Goal: Task Accomplishment & Management: Use online tool/utility

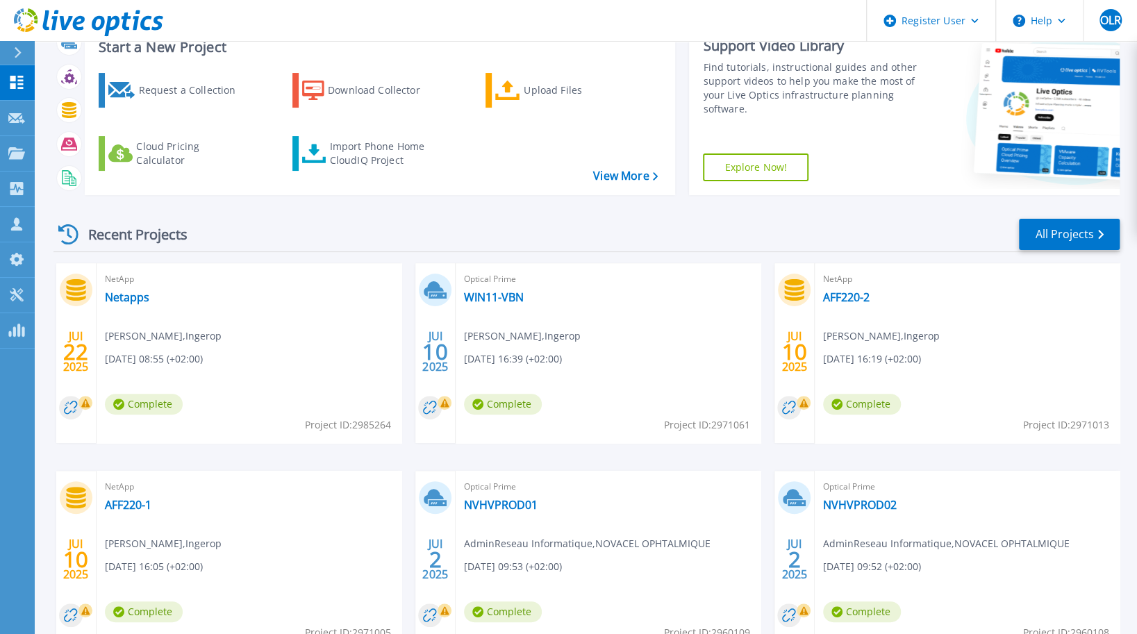
scroll to position [193, 0]
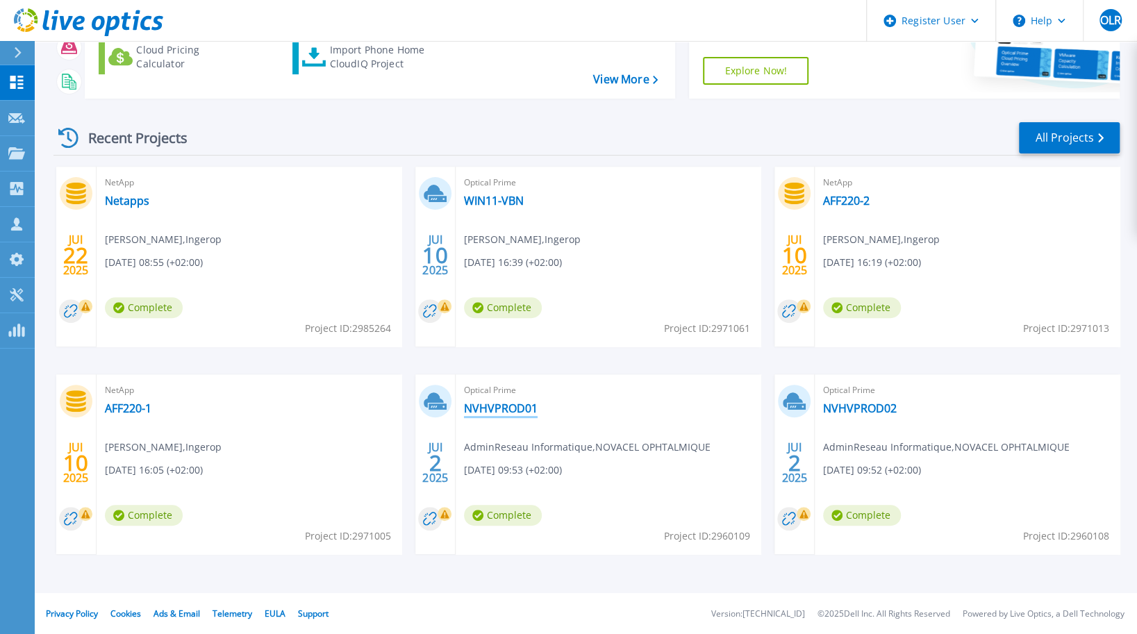
click at [495, 408] on link "NVHVPROD01" at bounding box center [501, 409] width 74 height 14
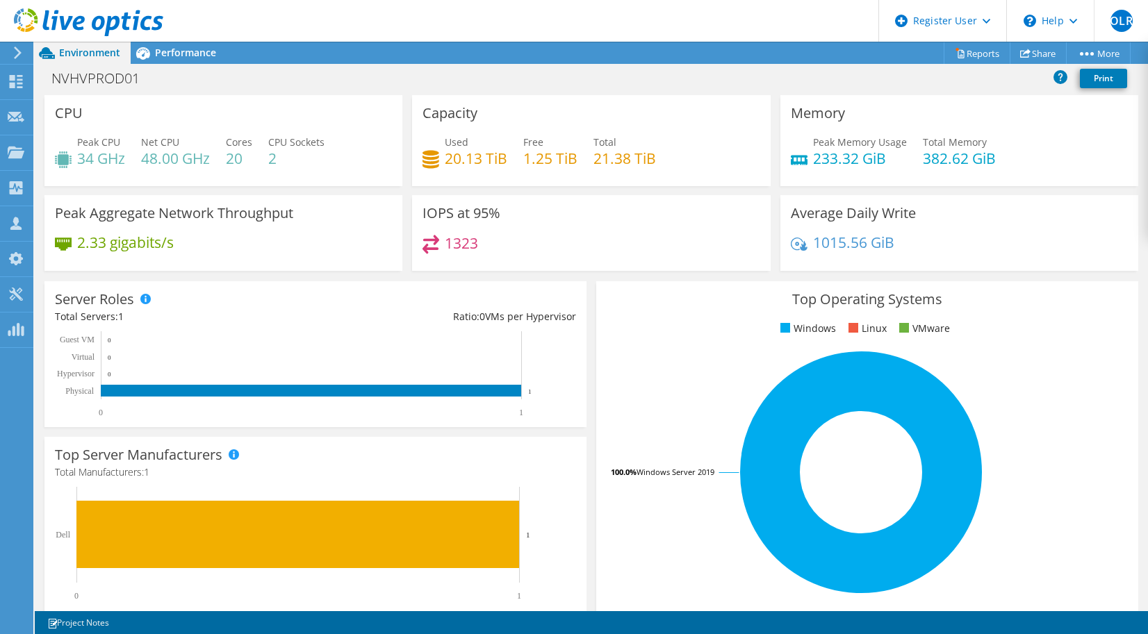
click at [19, 51] on use at bounding box center [18, 53] width 8 height 13
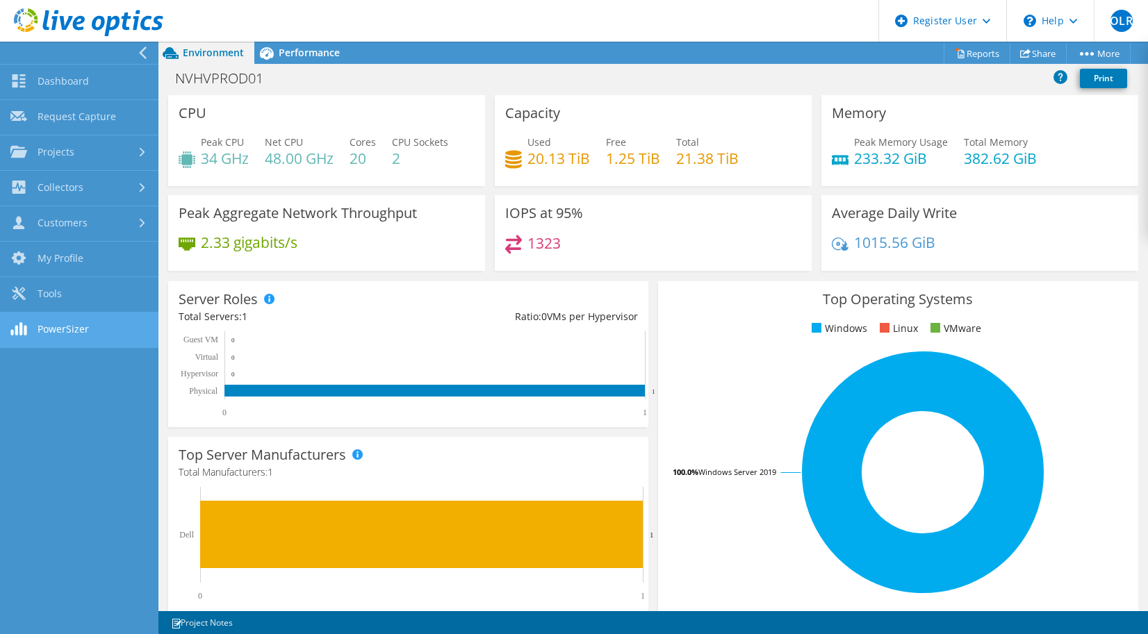
click at [79, 330] on link "PowerSizer" at bounding box center [79, 330] width 158 height 35
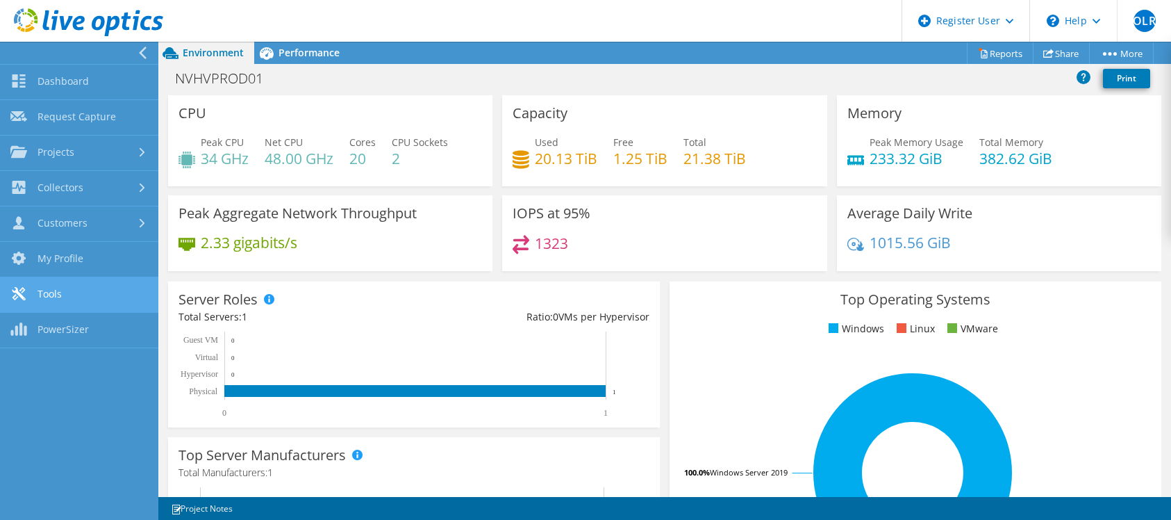
click at [67, 284] on link "Tools" at bounding box center [79, 294] width 158 height 35
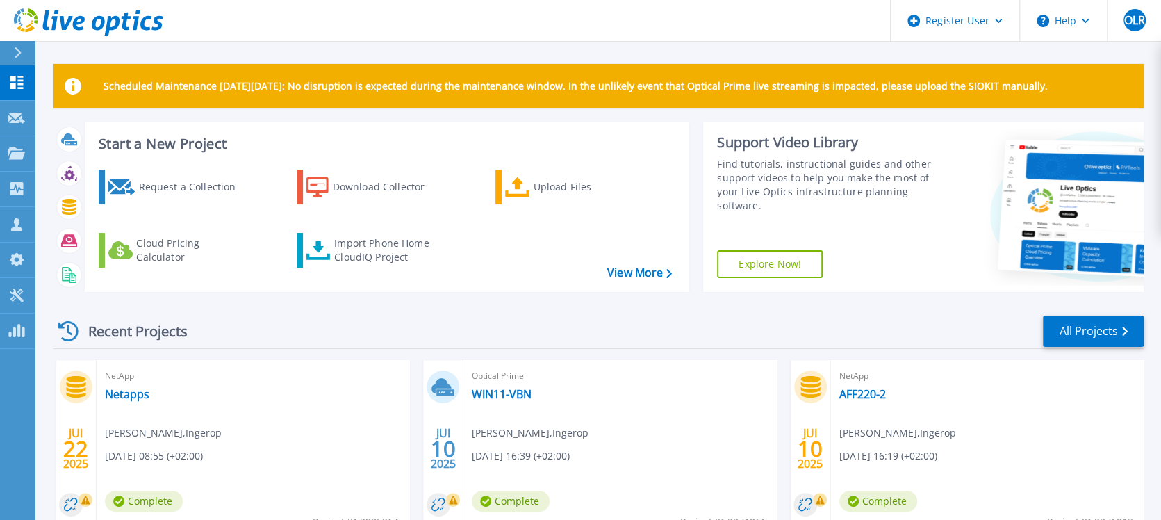
click at [386, 376] on span "NetApp" at bounding box center [253, 375] width 296 height 15
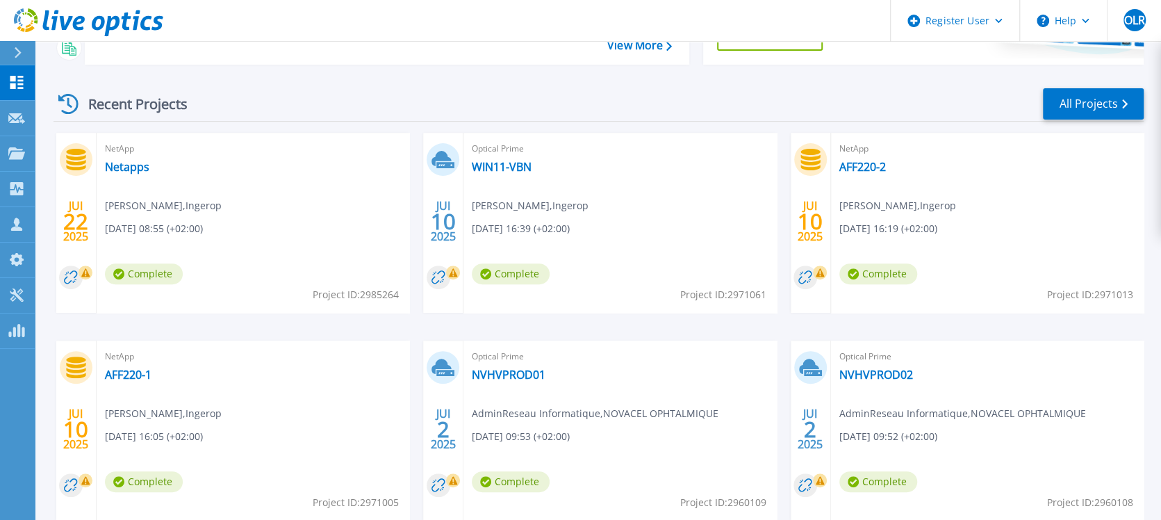
scroll to position [226, 0]
click at [518, 373] on link "NVHVPROD01" at bounding box center [509, 375] width 74 height 14
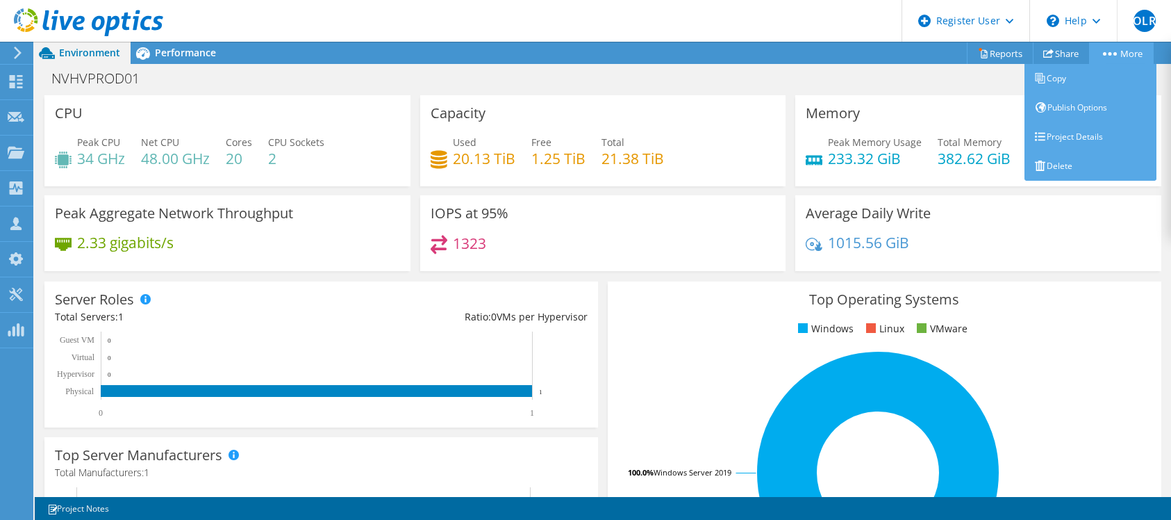
click at [1111, 51] on link "More" at bounding box center [1121, 53] width 65 height 22
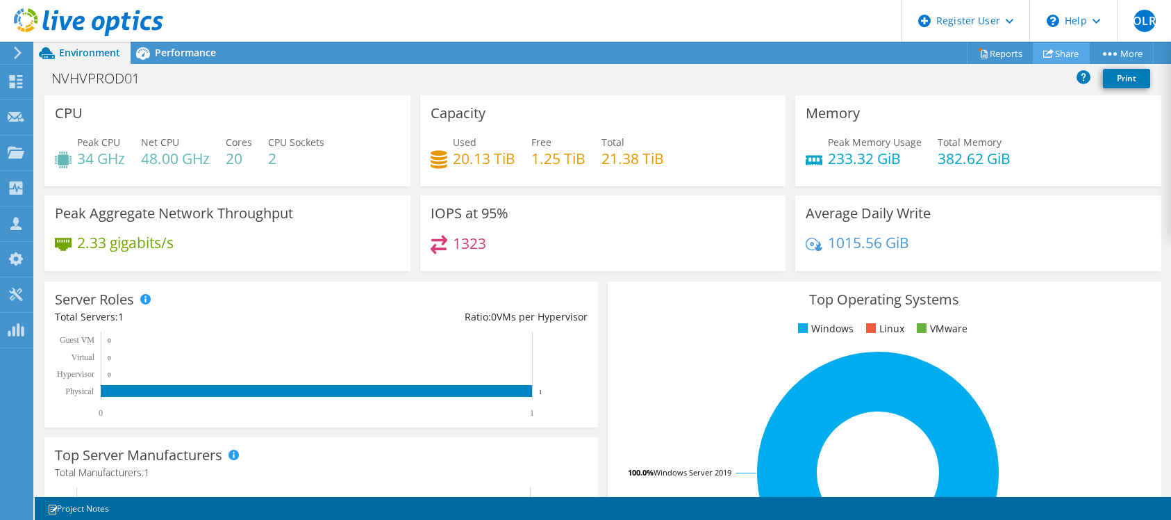
click at [1056, 50] on link "Share" at bounding box center [1061, 53] width 57 height 22
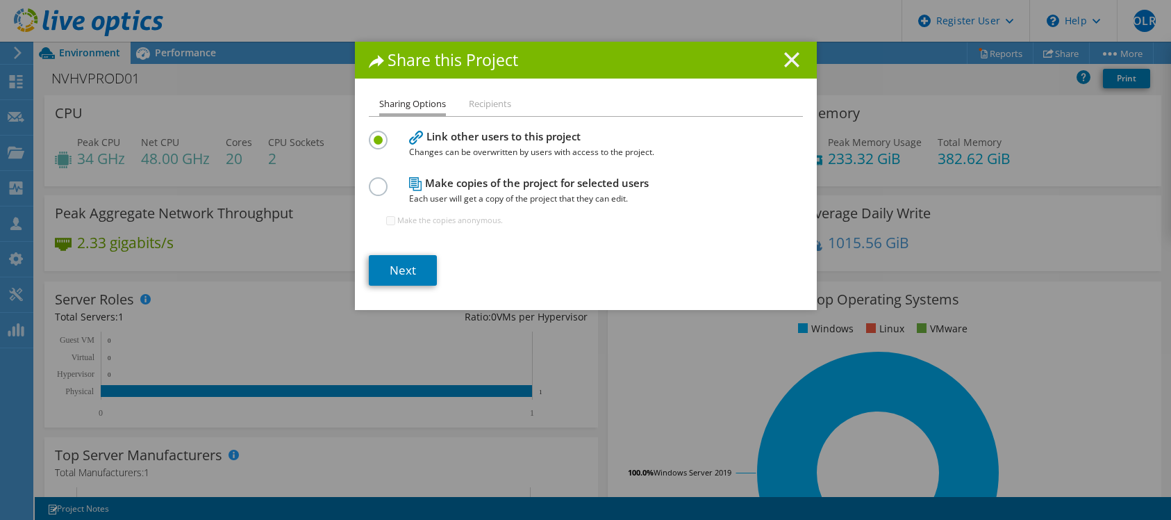
click at [785, 64] on line at bounding box center [792, 60] width 14 height 14
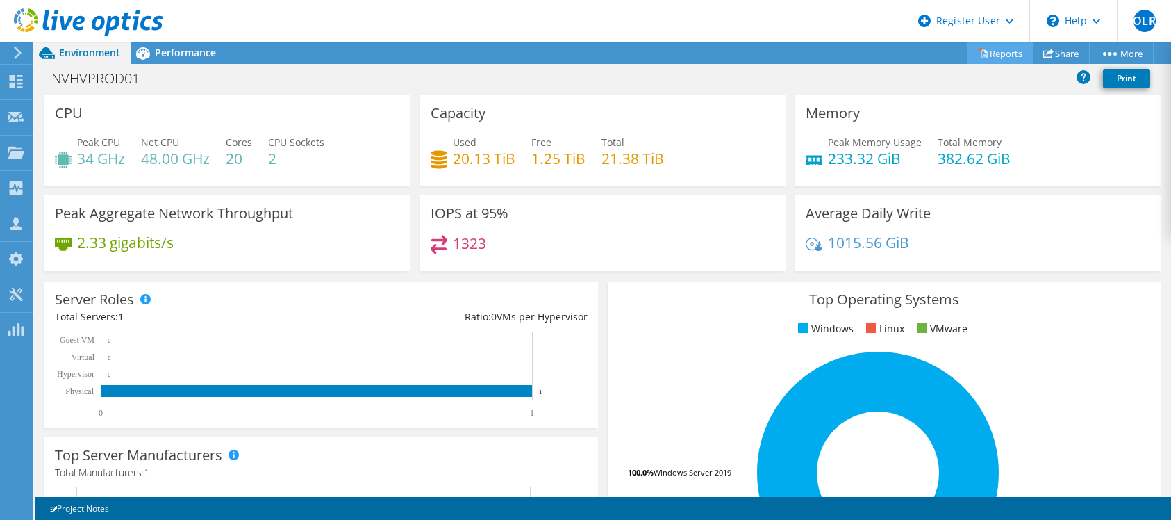
click at [986, 53] on link "Reports" at bounding box center [1000, 53] width 67 height 22
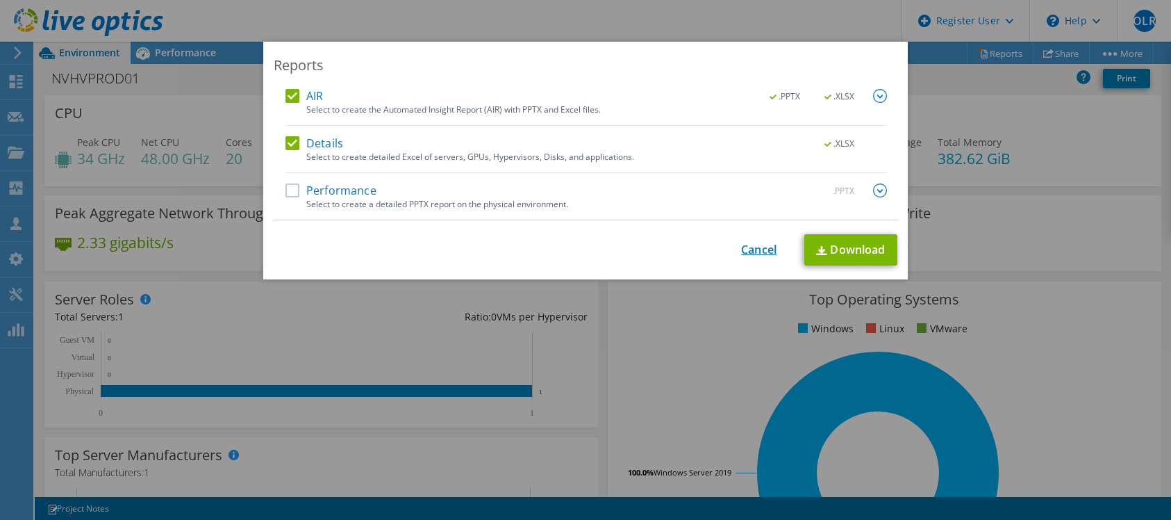
click at [752, 249] on link "Cancel" at bounding box center [758, 249] width 35 height 13
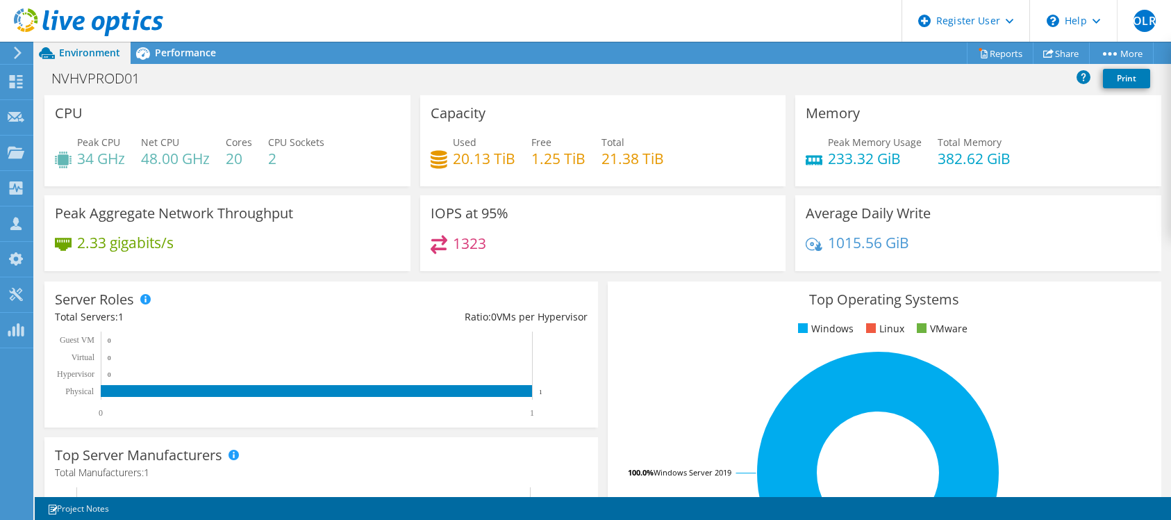
click at [18, 49] on icon at bounding box center [18, 53] width 10 height 13
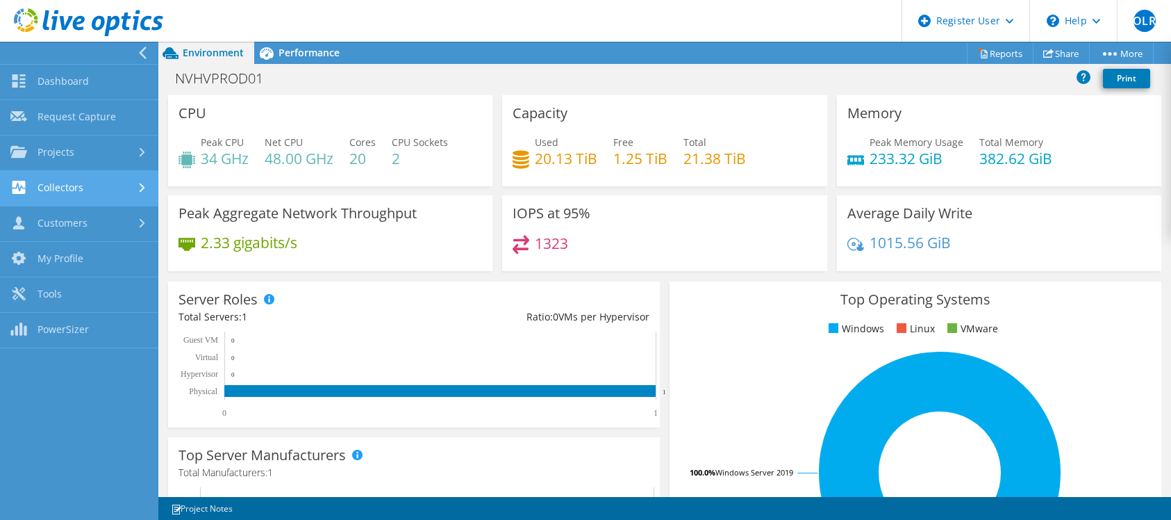
click at [51, 186] on link "Collectors" at bounding box center [79, 188] width 158 height 35
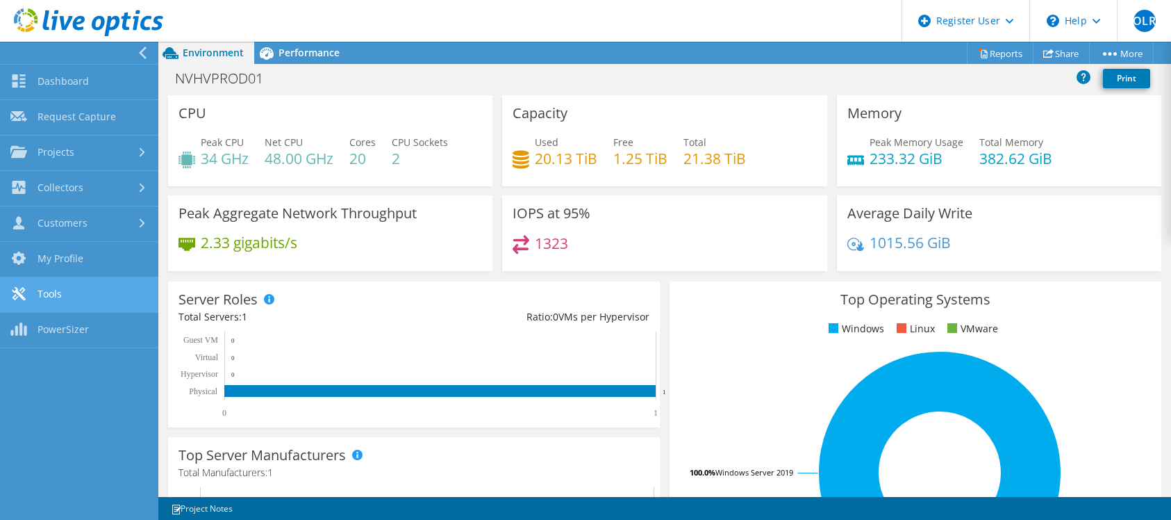
click at [57, 296] on link "Tools" at bounding box center [79, 294] width 158 height 35
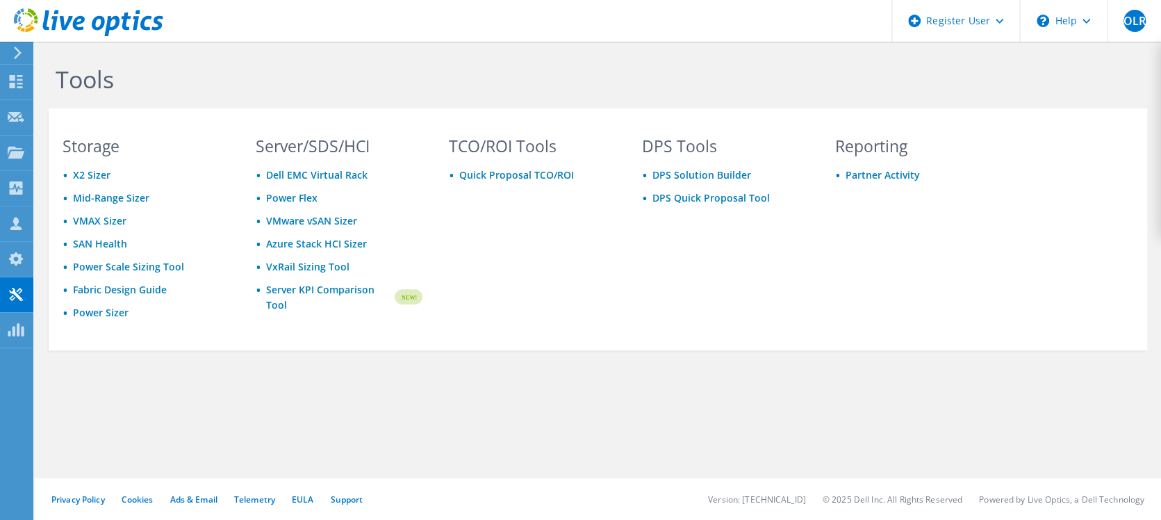
click at [18, 54] on use at bounding box center [18, 53] width 8 height 13
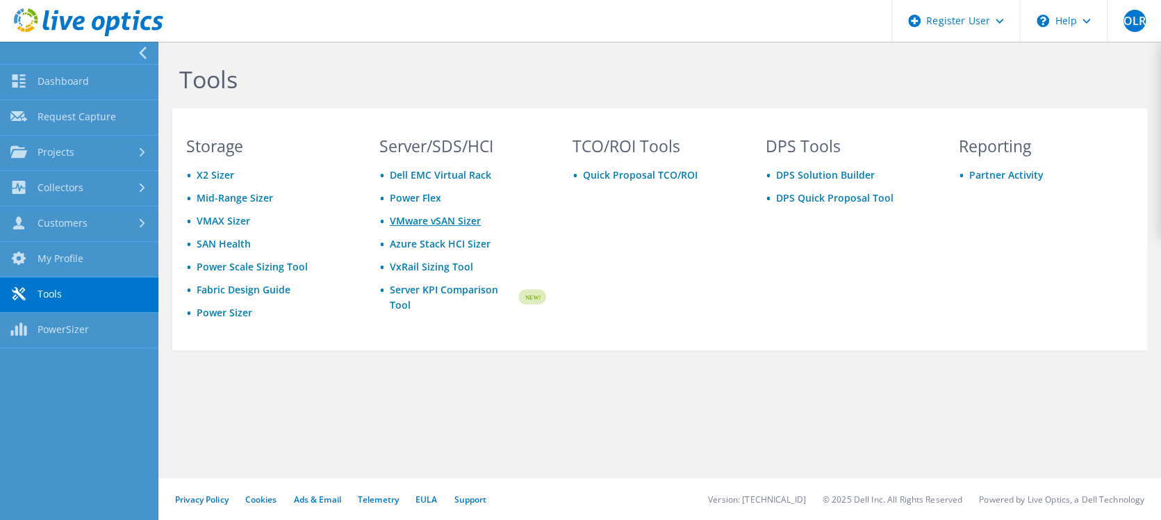
click at [400, 218] on link "VMware vSAN Sizer" at bounding box center [435, 220] width 91 height 13
